Goal: Information Seeking & Learning: Learn about a topic

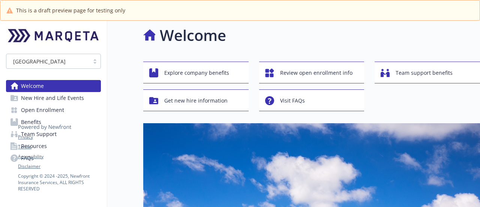
scroll to position [4, 0]
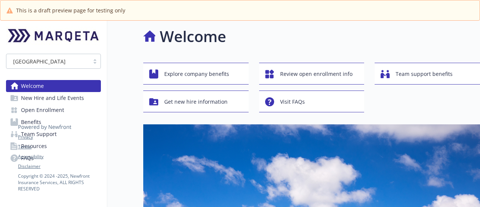
click at [38, 112] on icon at bounding box center [45, 121] width 54 height 19
click at [25, 108] on span "Open Enrollment" at bounding box center [42, 110] width 43 height 12
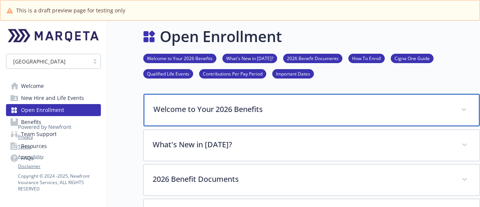
click at [399, 108] on p "Welcome to Your 2026 Benefits" at bounding box center [302, 108] width 298 height 11
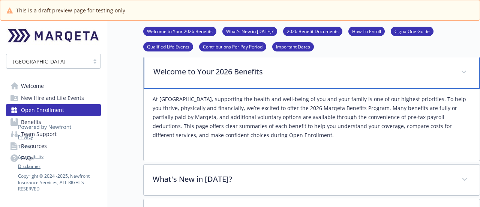
scroll to position [61, 6]
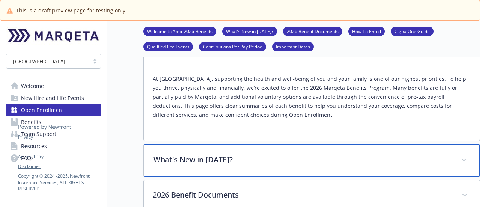
click at [376, 165] on div "What's New in [DATE]?" at bounding box center [312, 160] width 336 height 32
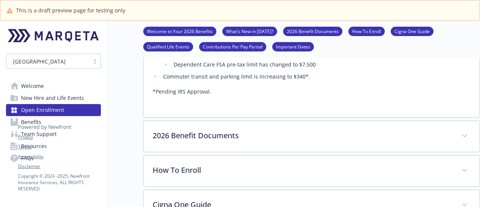
scroll to position [385, 6]
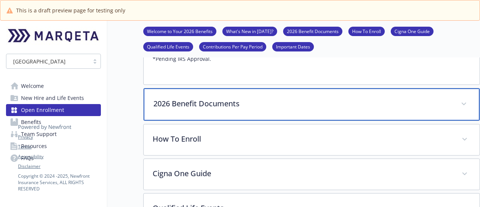
click at [440, 96] on div "2026 Benefit Documents" at bounding box center [312, 104] width 336 height 32
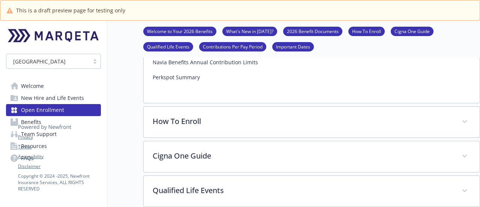
scroll to position [908, 6]
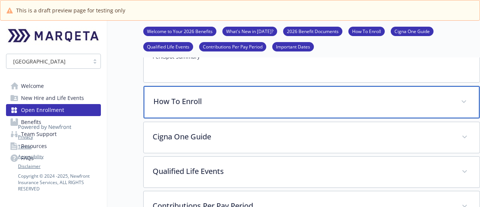
click at [436, 113] on div "How To Enroll" at bounding box center [312, 102] width 336 height 32
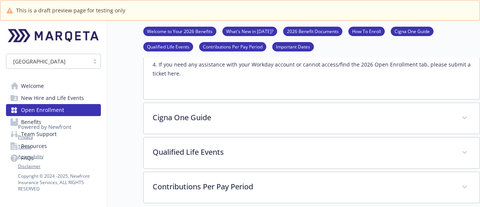
scroll to position [1060, 6]
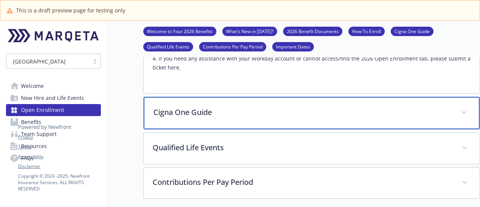
click at [443, 120] on div "Cigna One Guide" at bounding box center [312, 113] width 336 height 32
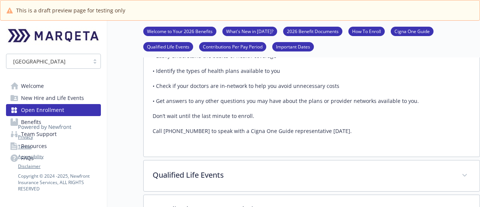
scroll to position [1210, 6]
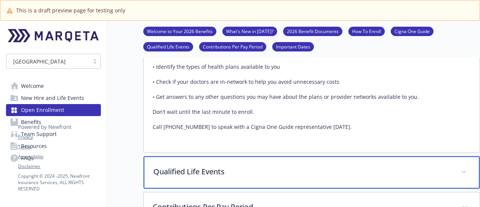
click at [396, 164] on div "Qualified Life Events" at bounding box center [312, 172] width 336 height 32
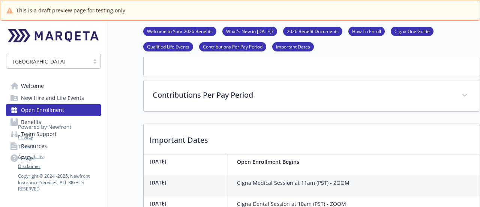
scroll to position [1492, 6]
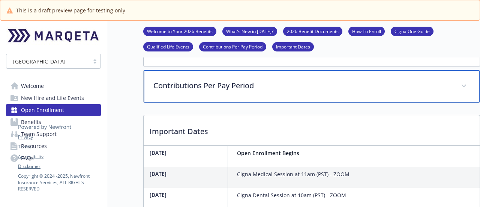
click at [432, 87] on p "Contributions Per Pay Period" at bounding box center [302, 85] width 298 height 11
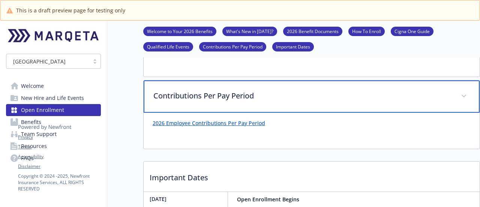
scroll to position [1372, 6]
